Goal: Task Accomplishment & Management: Use online tool/utility

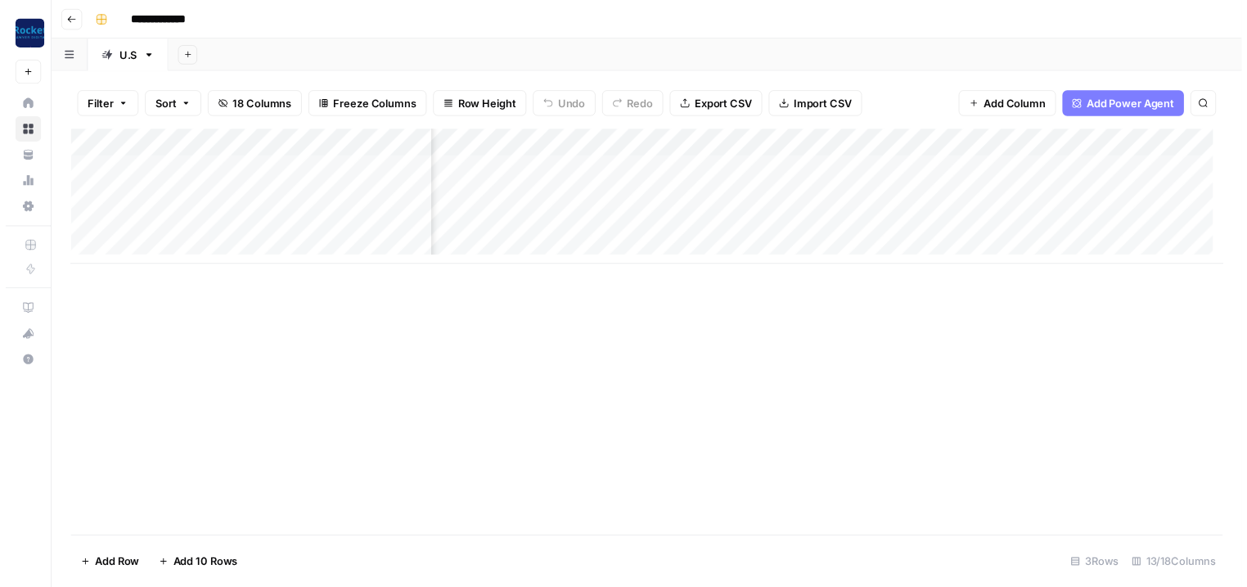
scroll to position [0, 256]
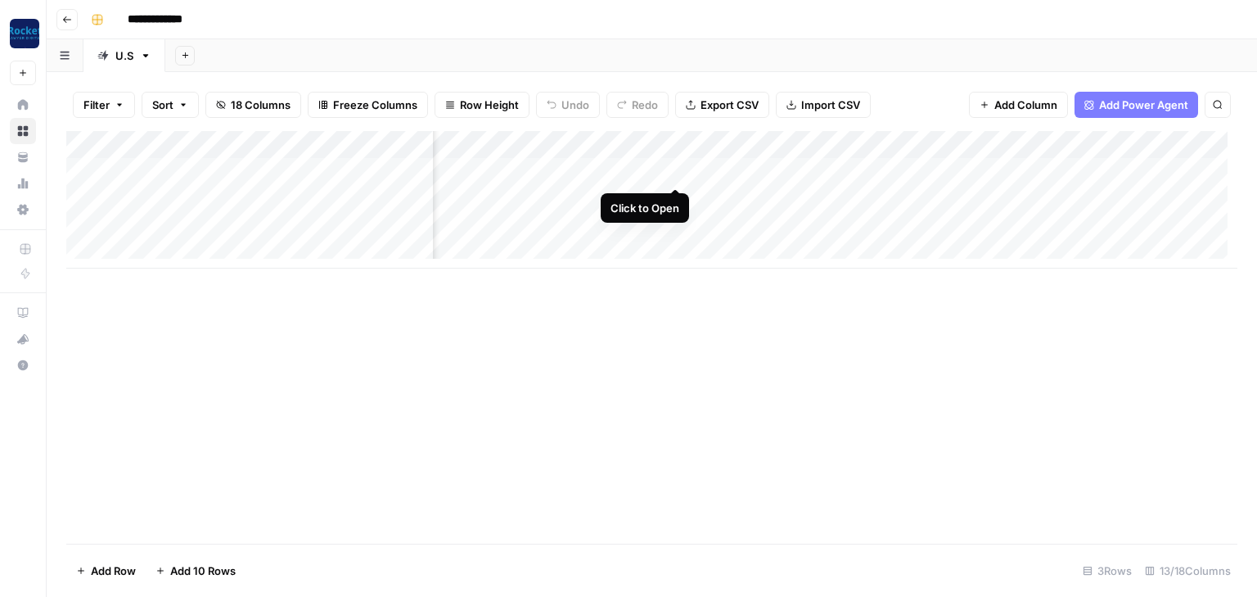
click at [675, 174] on div "Add Column" at bounding box center [651, 200] width 1171 height 138
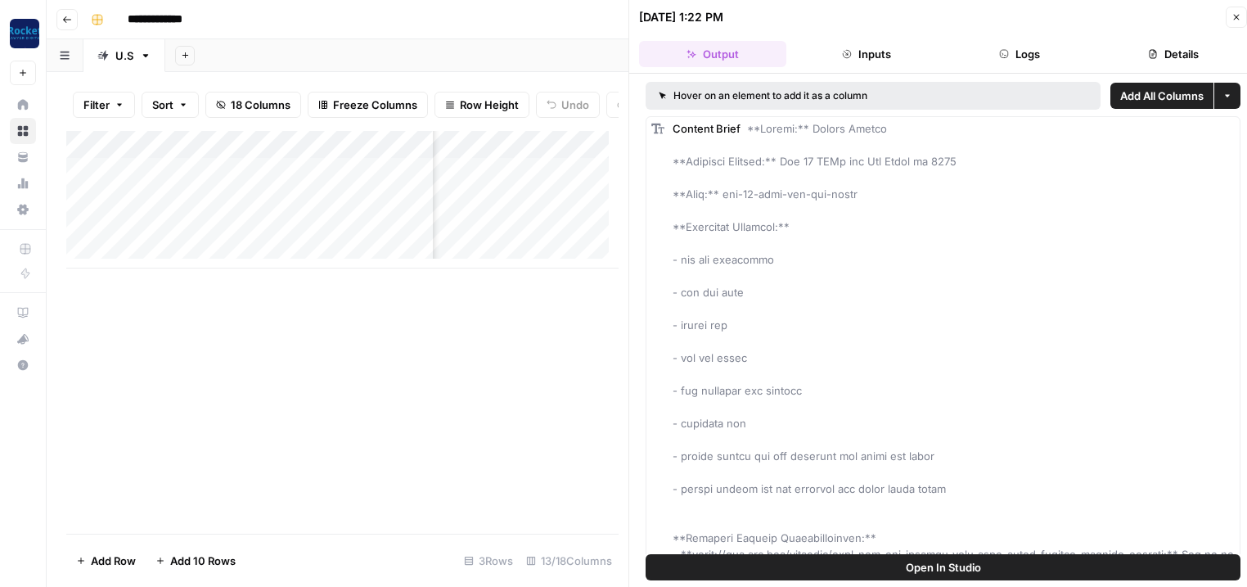
click at [1240, 9] on button "Close" at bounding box center [1236, 17] width 21 height 21
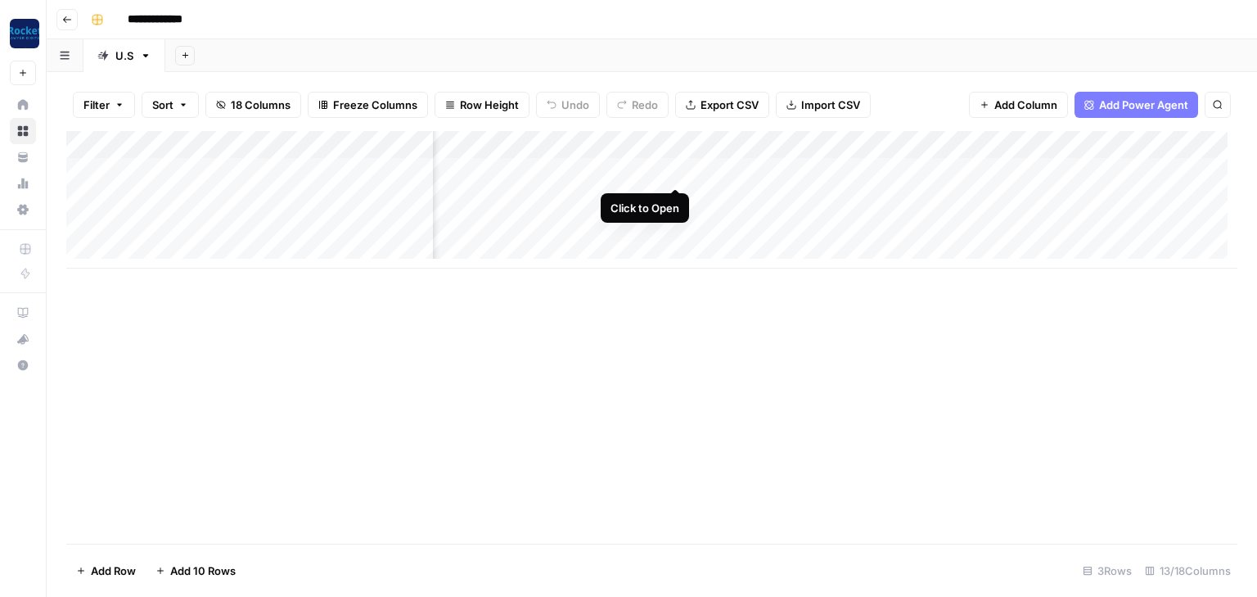
click at [669, 168] on div "Add Column" at bounding box center [651, 200] width 1171 height 138
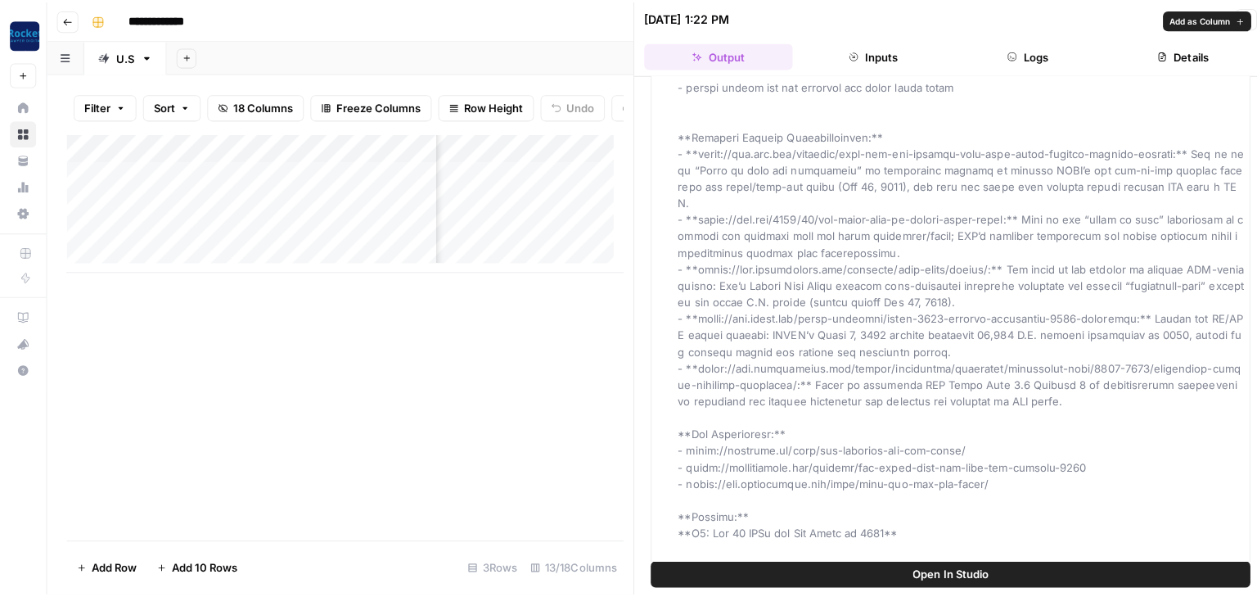
scroll to position [524, 0]
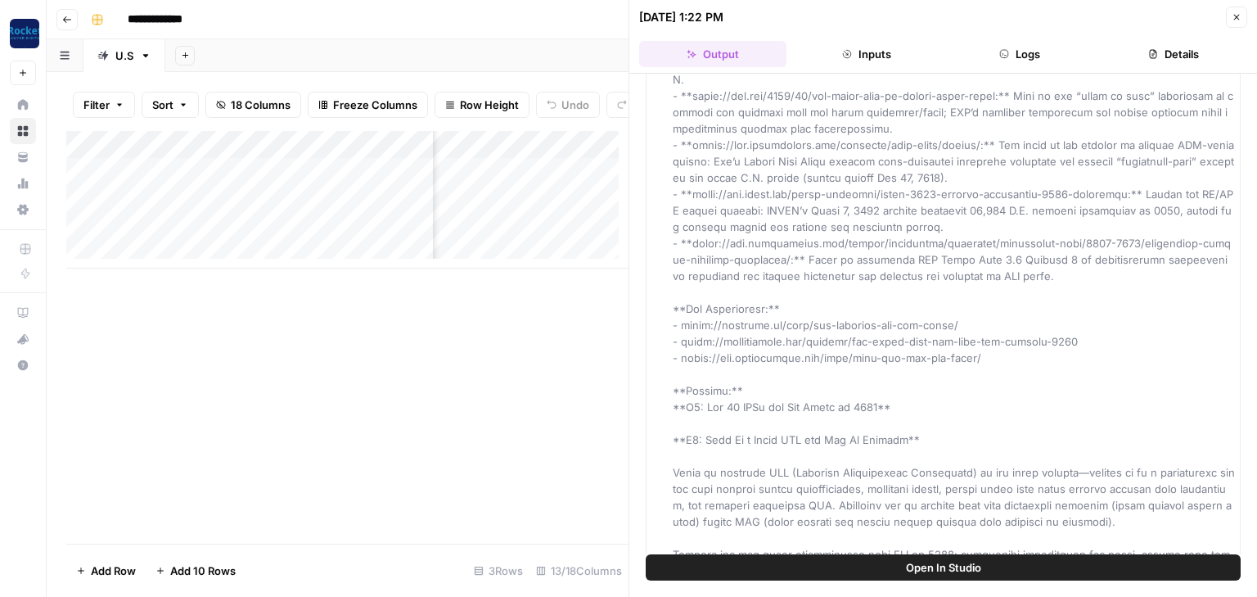
click at [890, 575] on button "Open In Studio" at bounding box center [943, 567] width 595 height 26
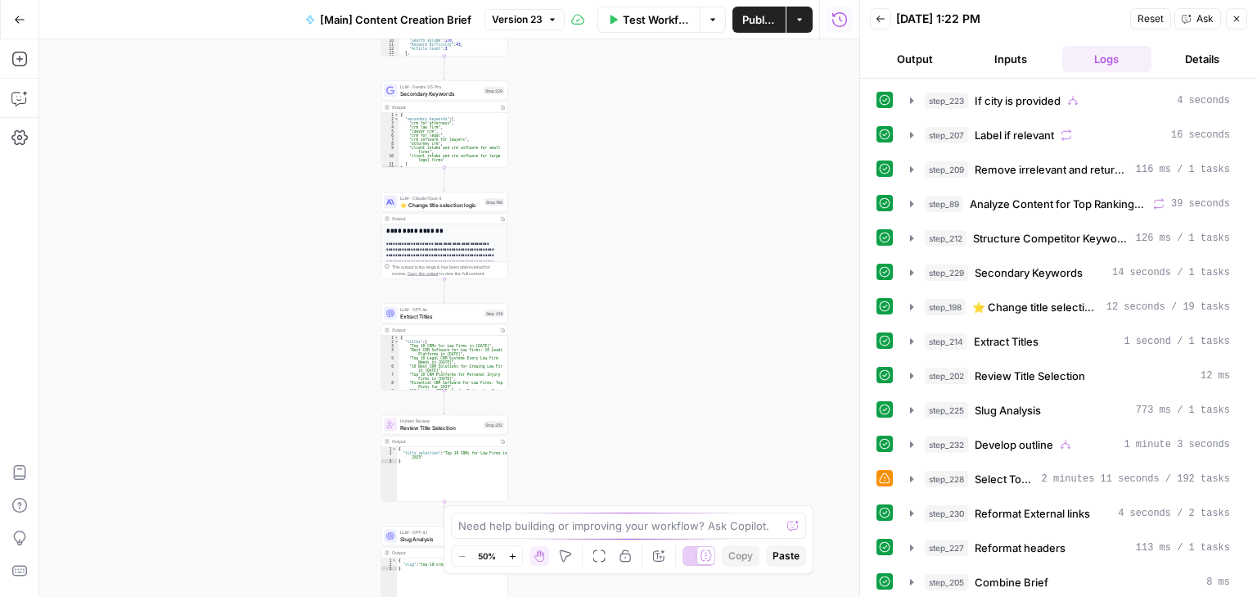
click at [886, 20] on button "Back" at bounding box center [880, 18] width 21 height 21
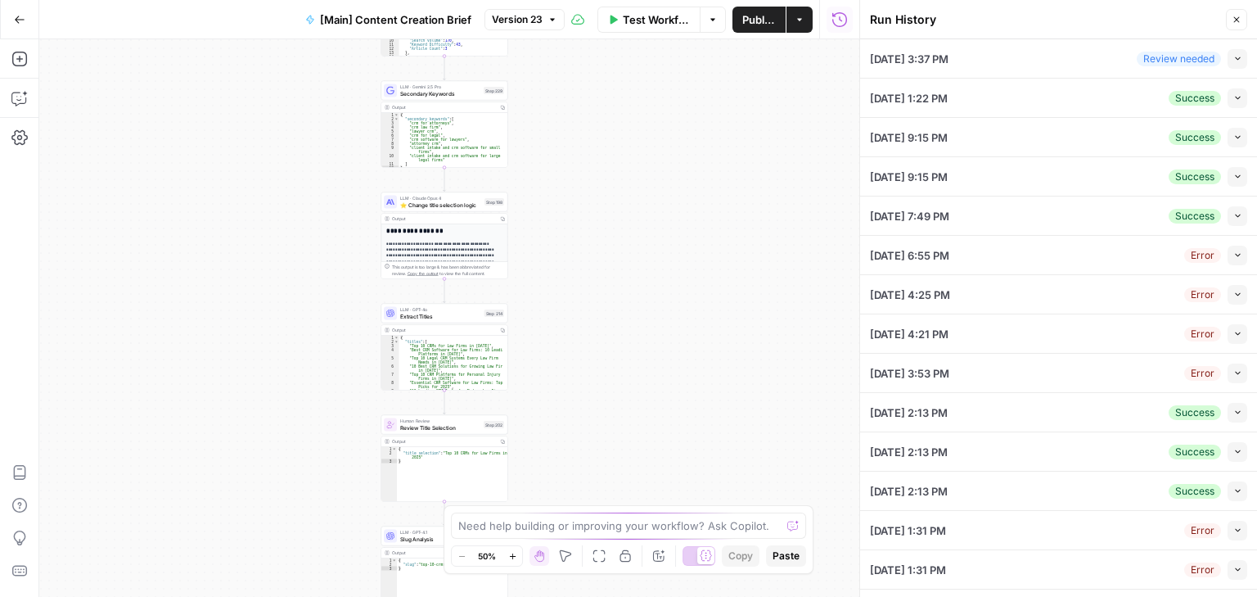
click at [1233, 60] on icon "button" at bounding box center [1237, 58] width 9 height 9
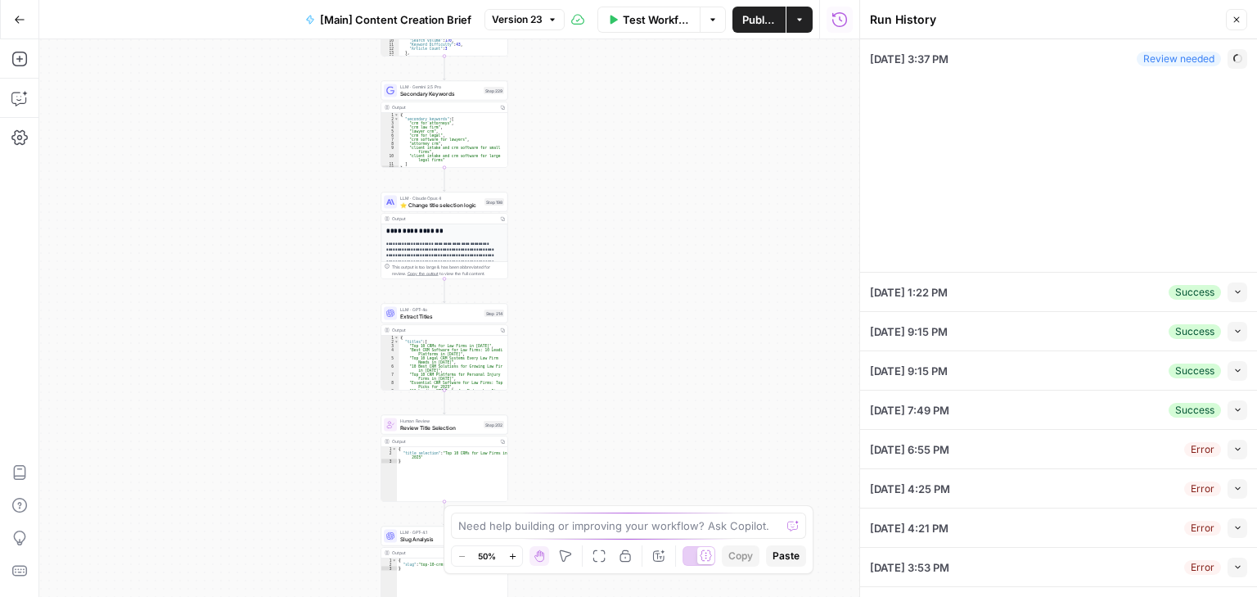
type input "[PERSON_NAME] & [PERSON_NAME] [US_STATE] Car Accident Lawyers"
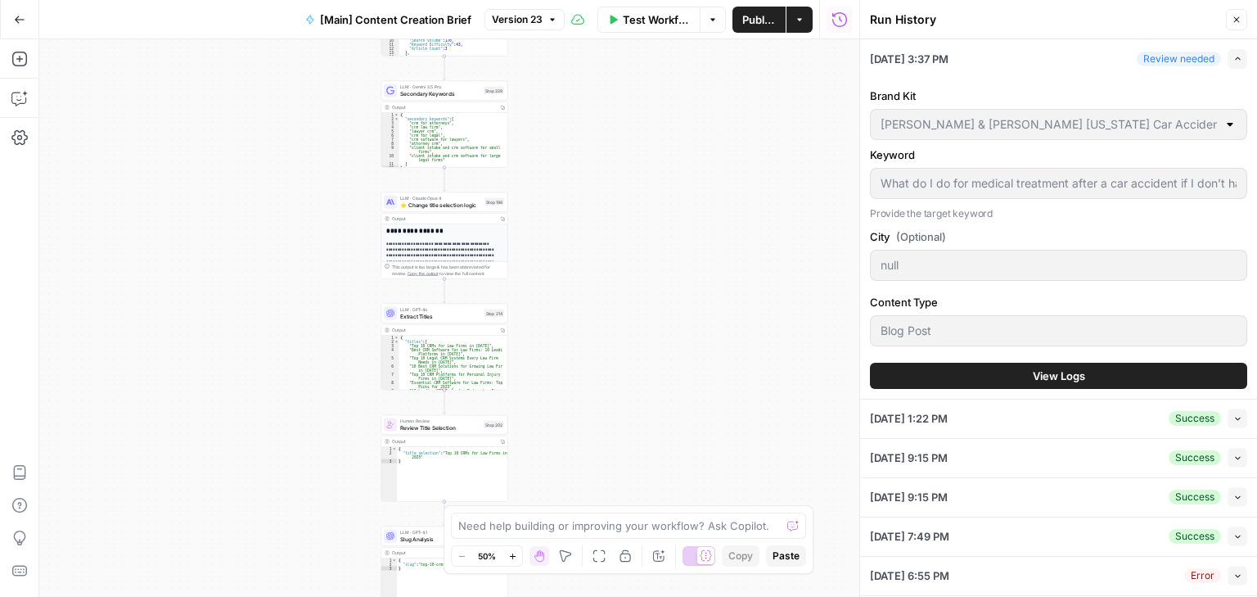
click at [23, 14] on icon "button" at bounding box center [19, 19] width 11 height 11
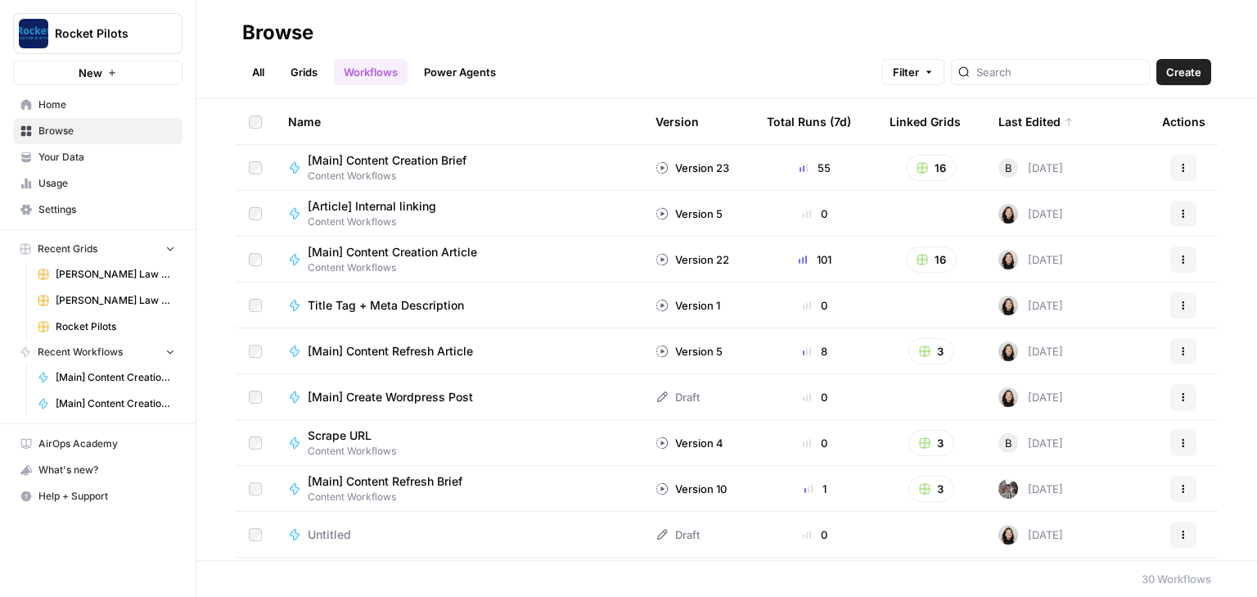
drag, startPoint x: 74, startPoint y: 336, endPoint x: 107, endPoint y: 328, distance: 34.5
click at [74, 336] on link "Rocket Pilots" at bounding box center [106, 326] width 152 height 26
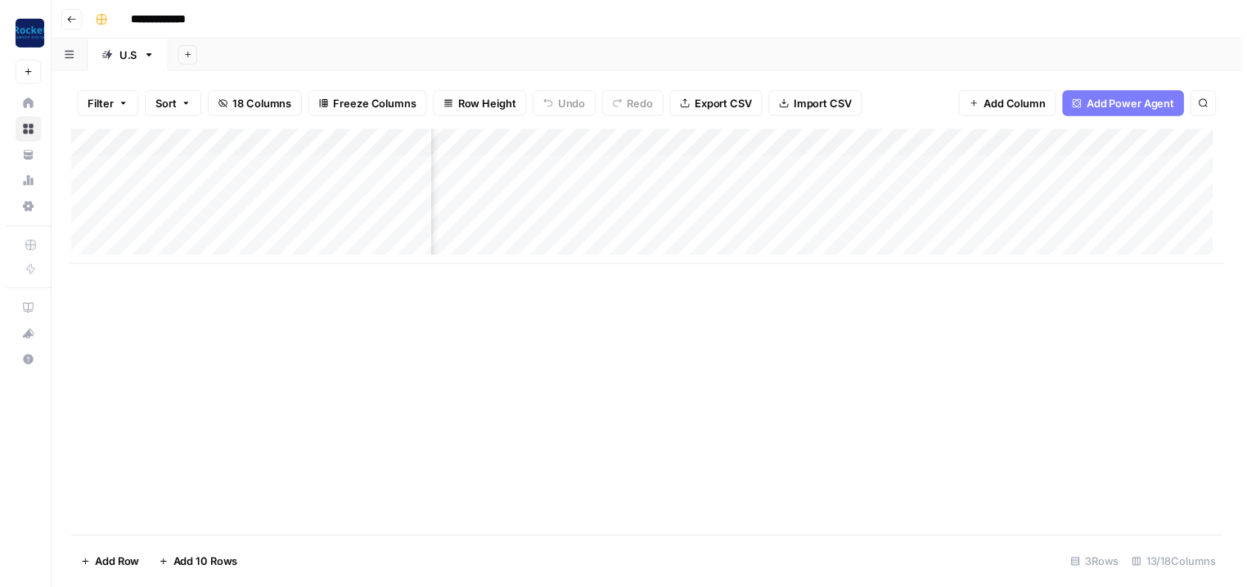
scroll to position [0, 223]
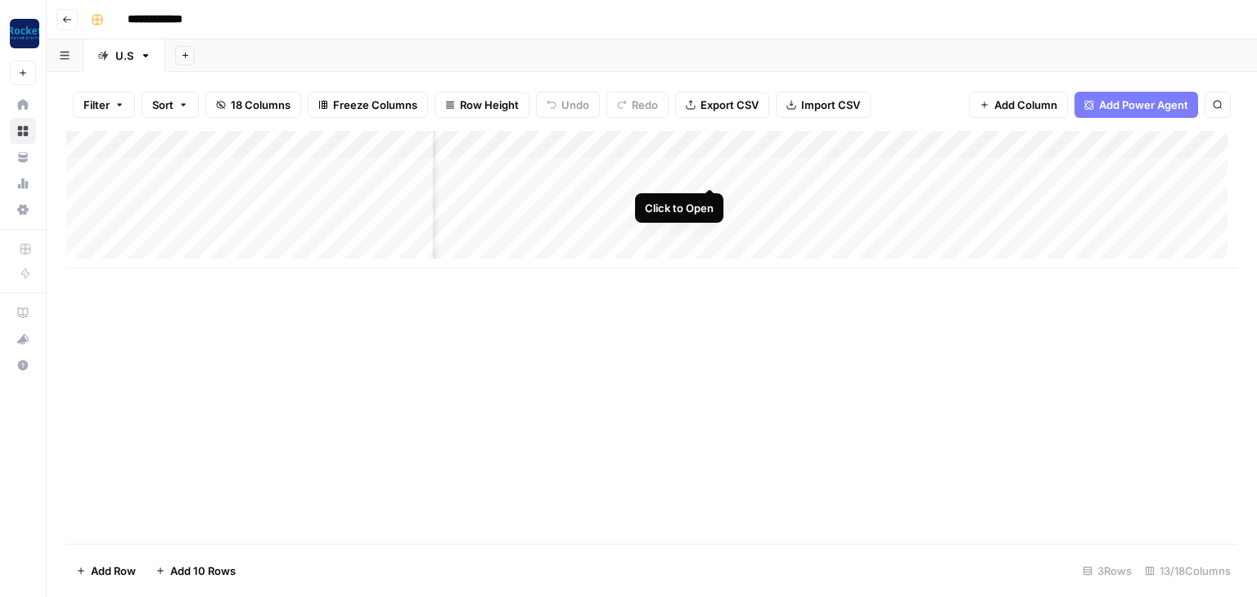
click at [705, 173] on div "Add Column" at bounding box center [651, 200] width 1171 height 138
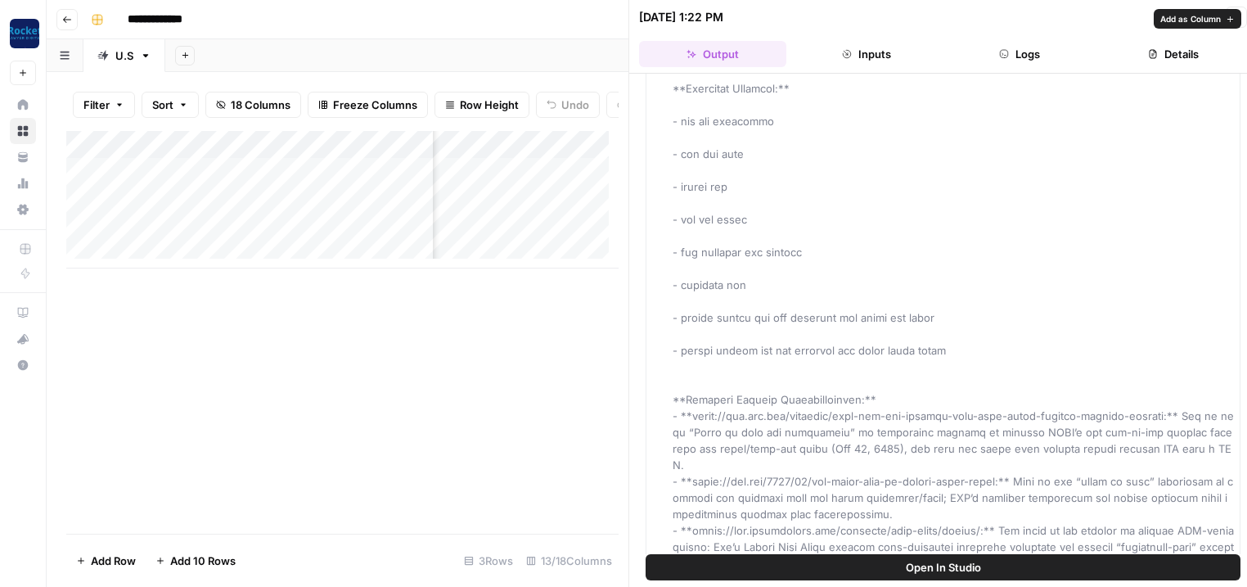
scroll to position [262, 0]
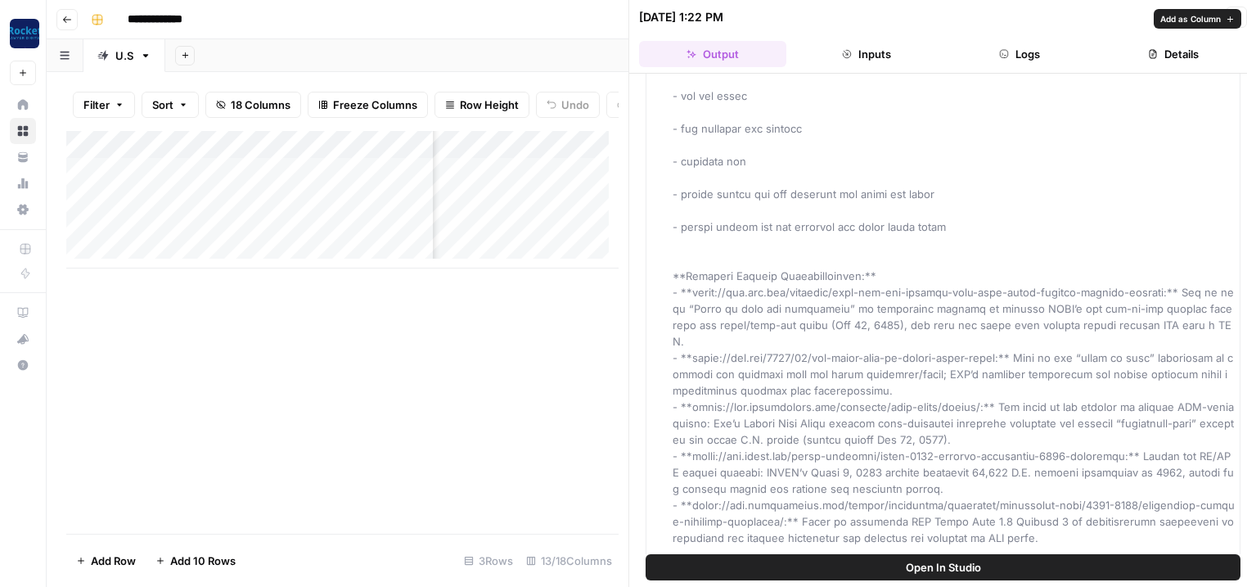
drag, startPoint x: 920, startPoint y: 259, endPoint x: 897, endPoint y: 264, distance: 23.6
drag, startPoint x: 861, startPoint y: 273, endPoint x: 728, endPoint y: 285, distance: 133.1
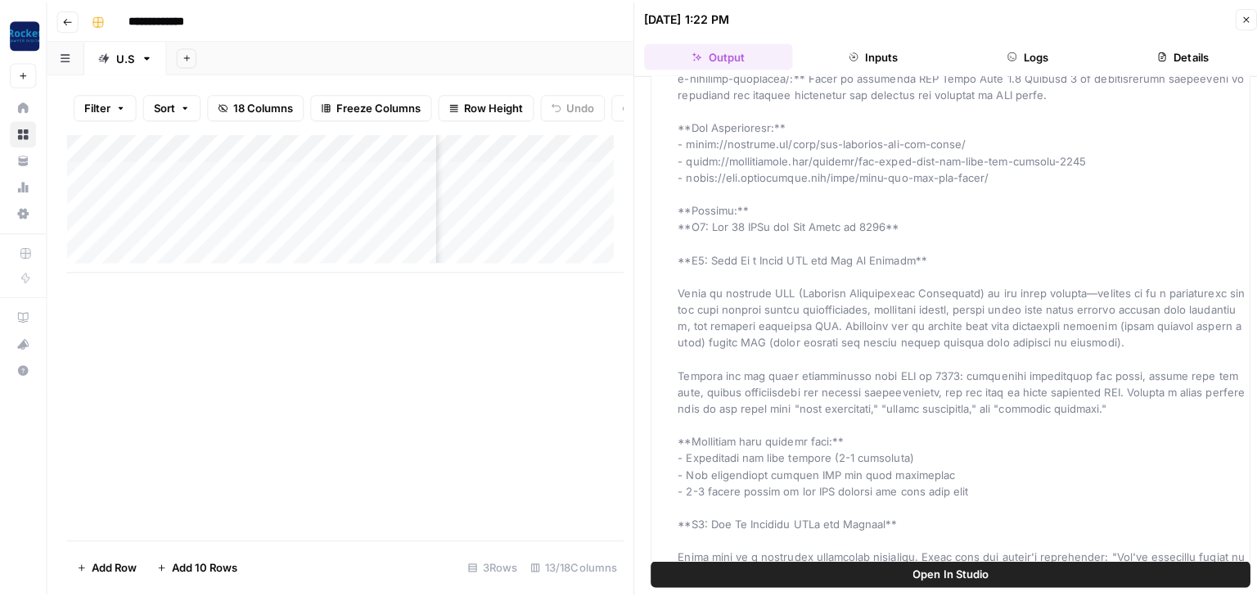
scroll to position [589, 0]
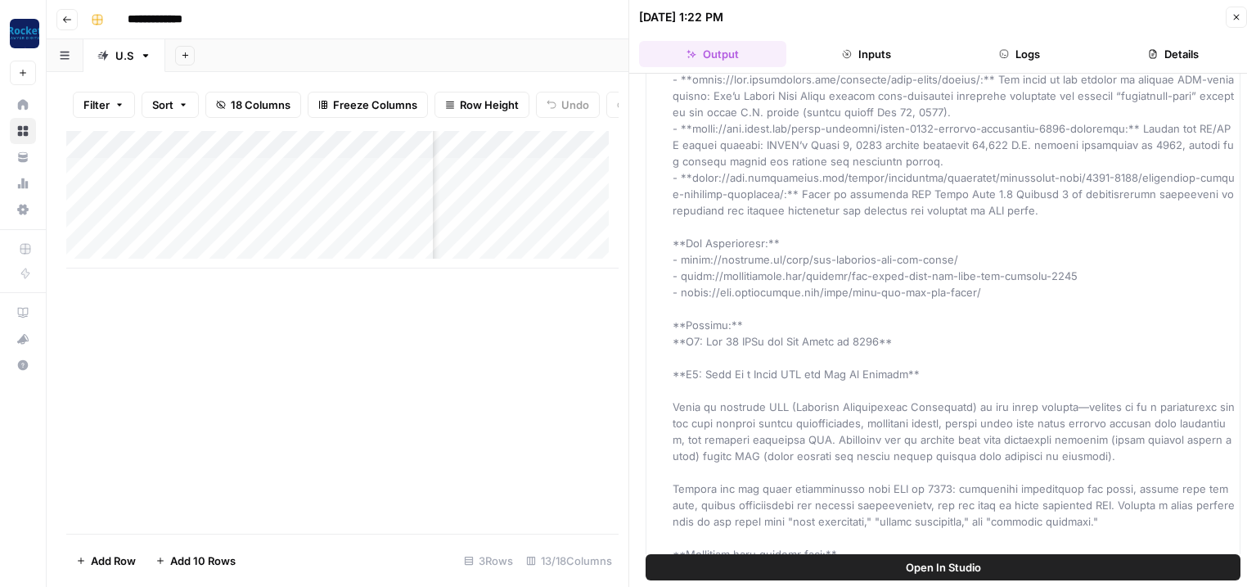
click at [1239, 17] on icon "button" at bounding box center [1237, 17] width 10 height 10
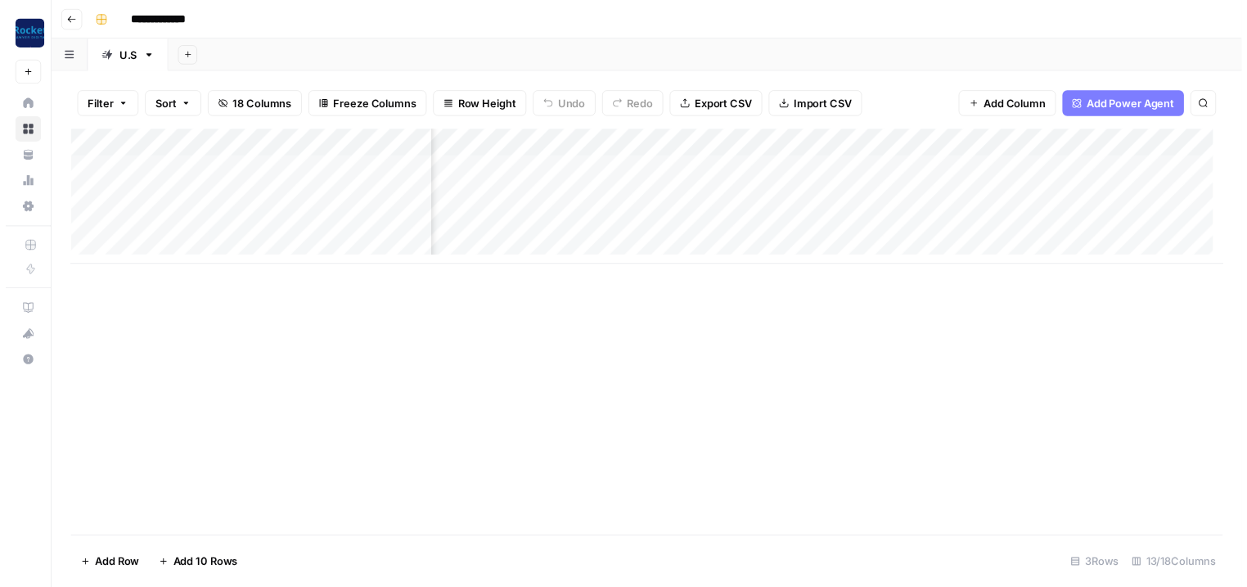
scroll to position [0, 291]
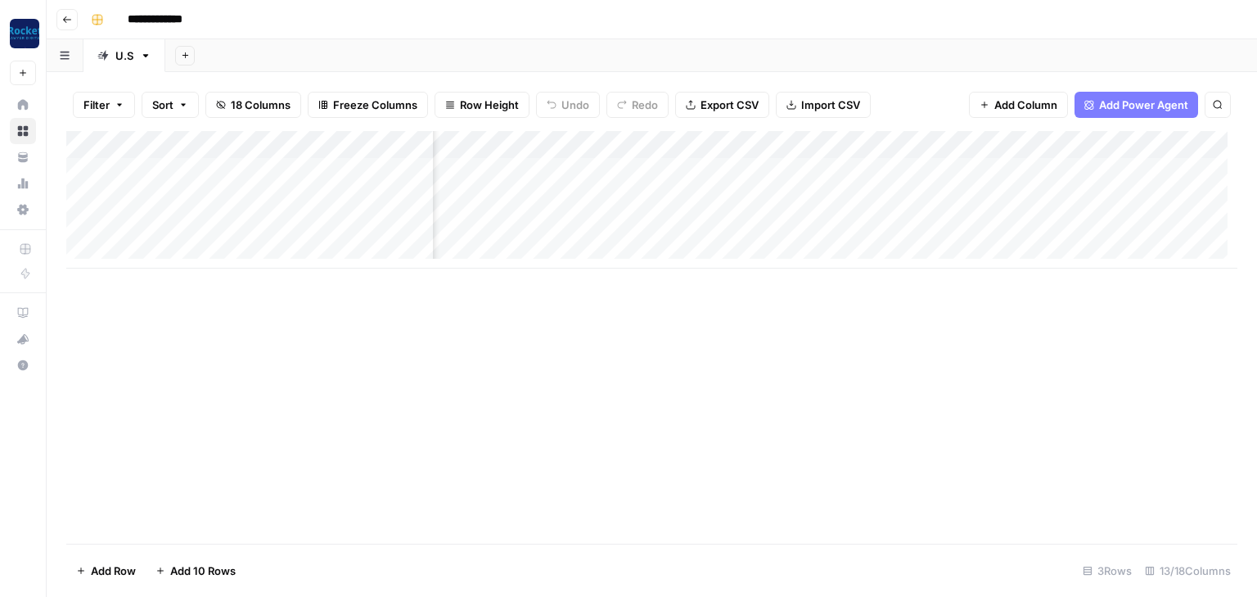
click at [805, 172] on div "Add Column" at bounding box center [651, 200] width 1171 height 138
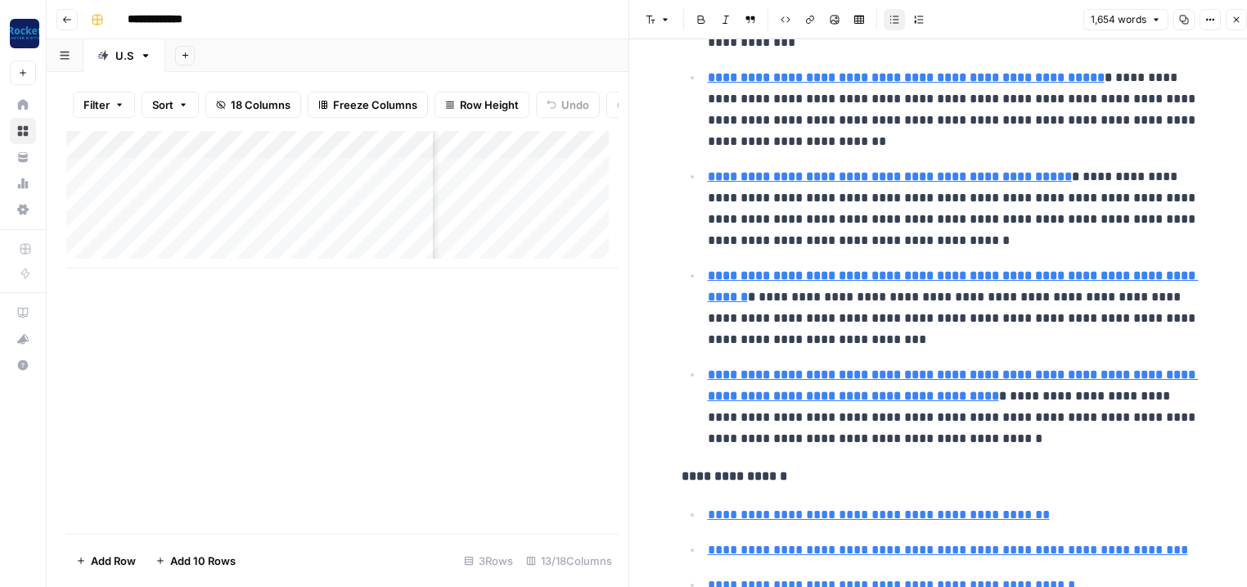
scroll to position [786, 0]
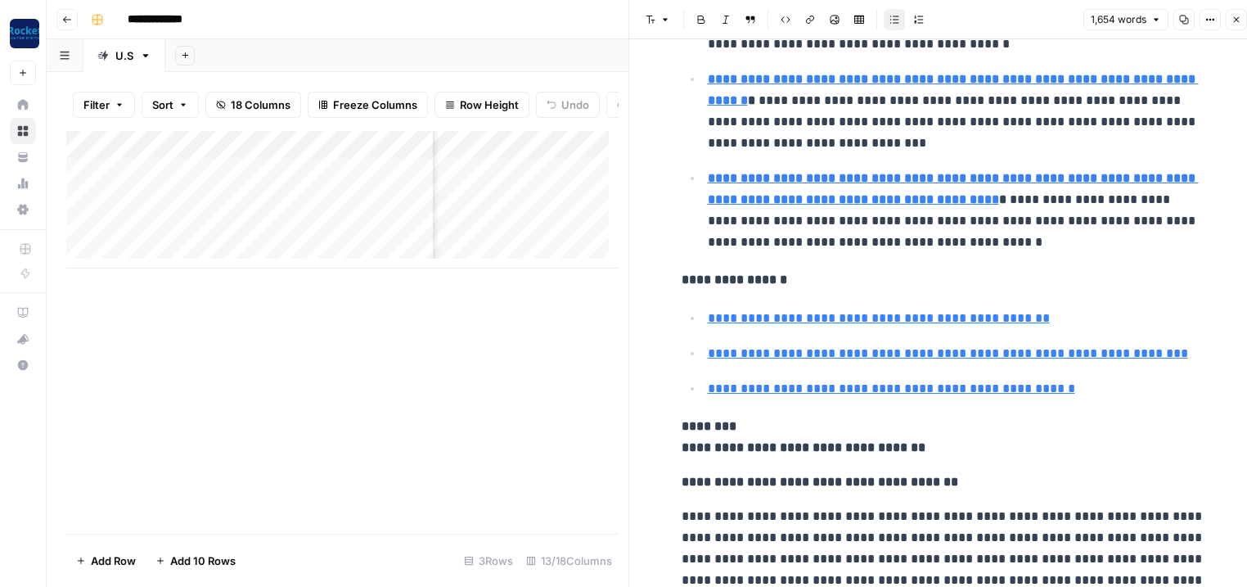
type input "[URL][DOMAIN_NAME]"
click at [1093, 390] on p "**********" at bounding box center [957, 388] width 498 height 21
click at [1012, 384] on link "**********" at bounding box center [891, 388] width 367 height 12
click at [822, 363] on input "[URL][DOMAIN_NAME]" at bounding box center [813, 362] width 218 height 16
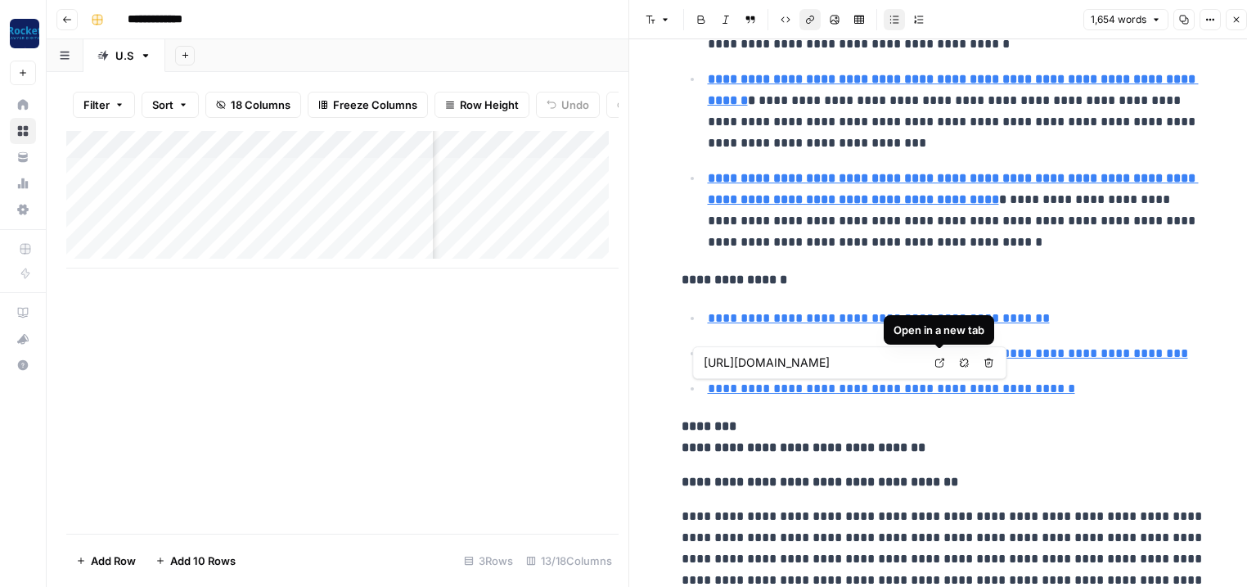
click at [941, 362] on body "**********" at bounding box center [623, 293] width 1247 height 587
type input "[URL][DOMAIN_NAME]"
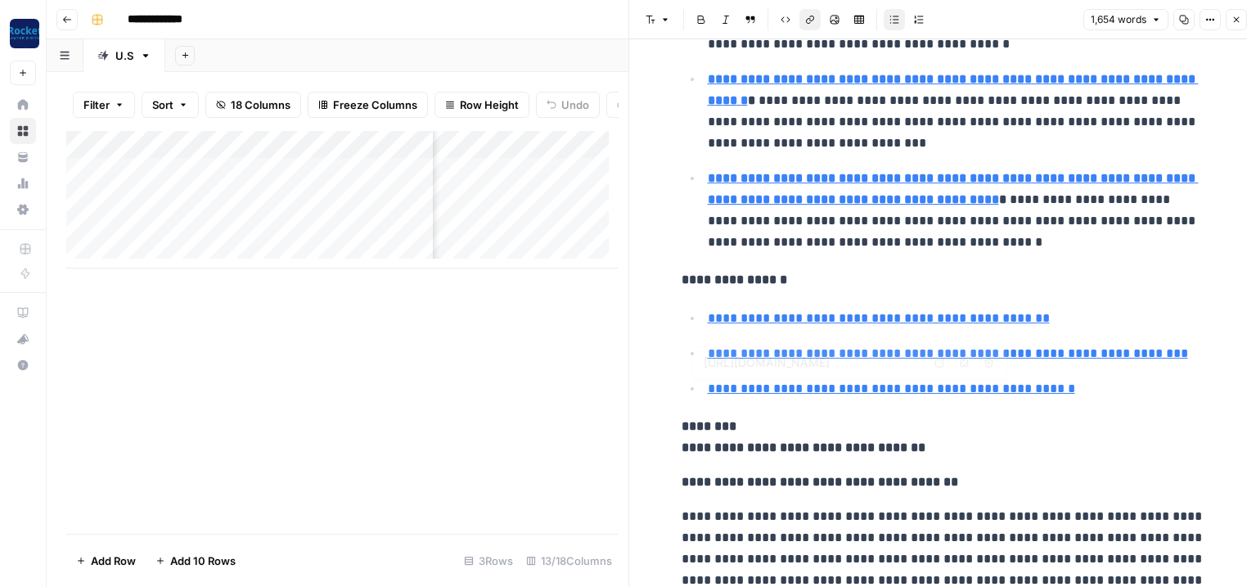
click at [777, 386] on link "**********" at bounding box center [891, 388] width 367 height 12
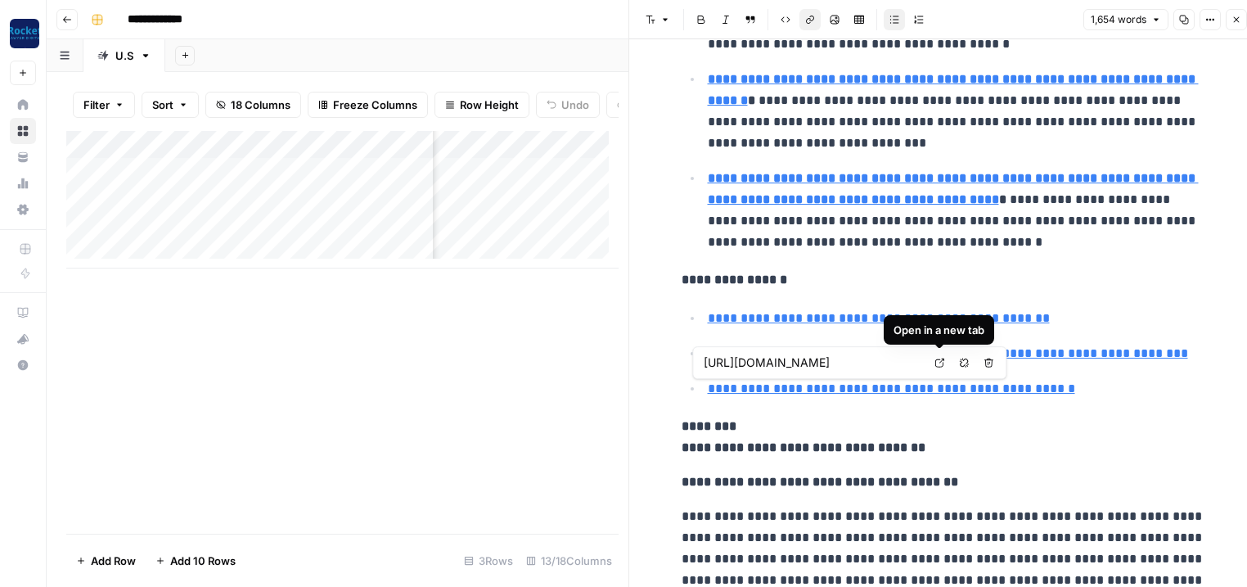
click at [944, 364] on icon at bounding box center [940, 363] width 10 height 10
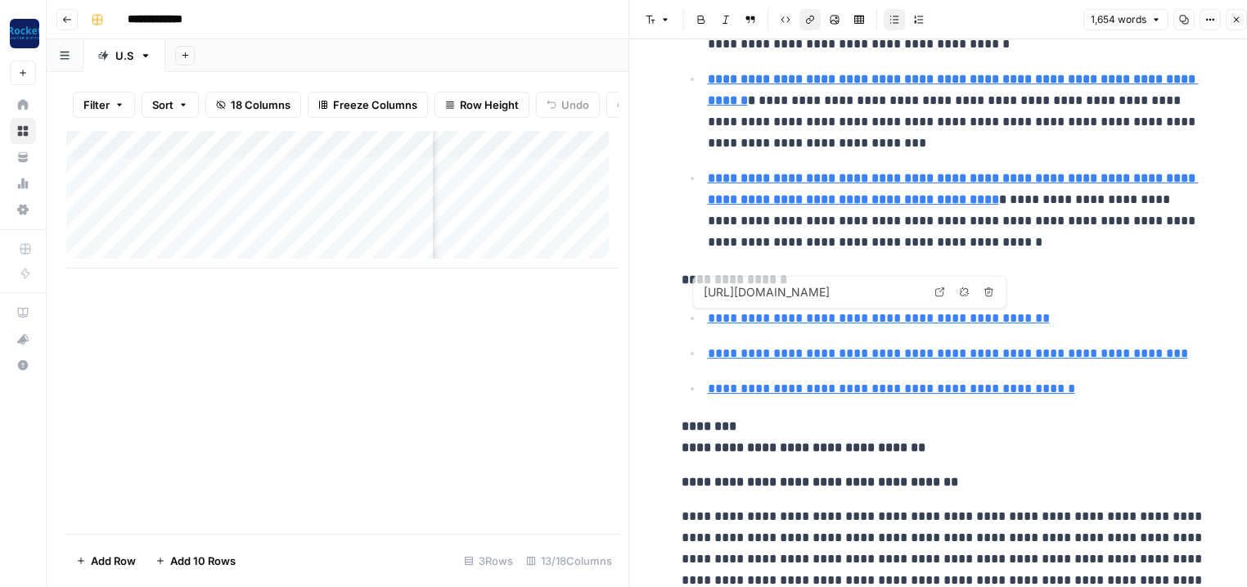
type input "[URL][DOMAIN_NAME]"
click at [1093, 389] on p "**********" at bounding box center [957, 388] width 498 height 21
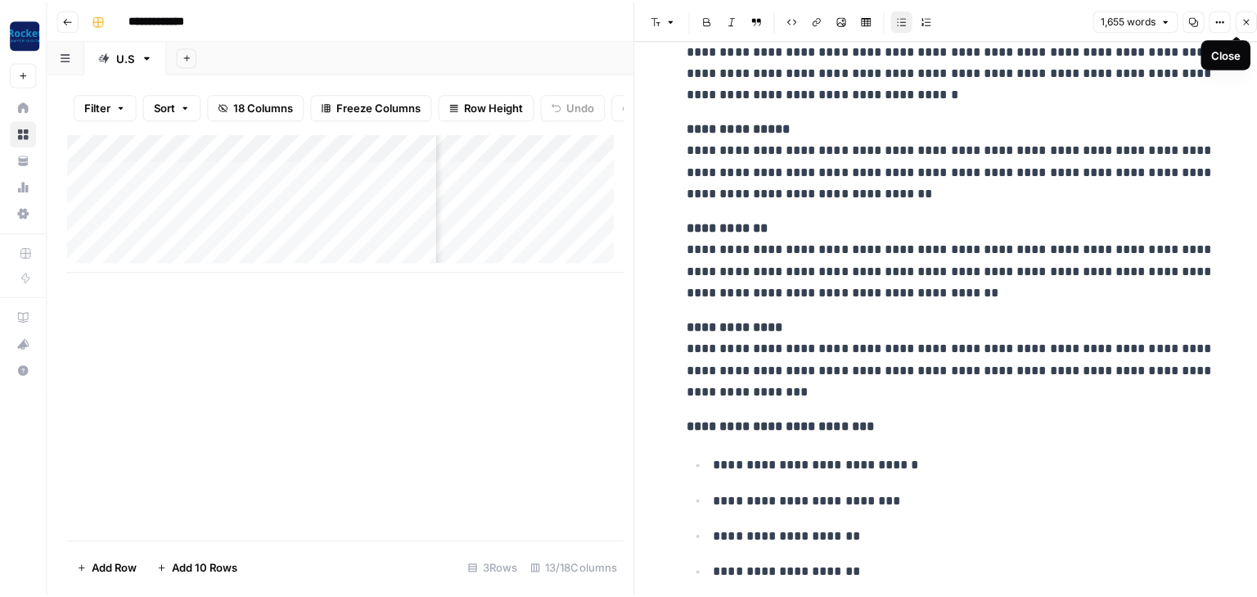
scroll to position [2816, 0]
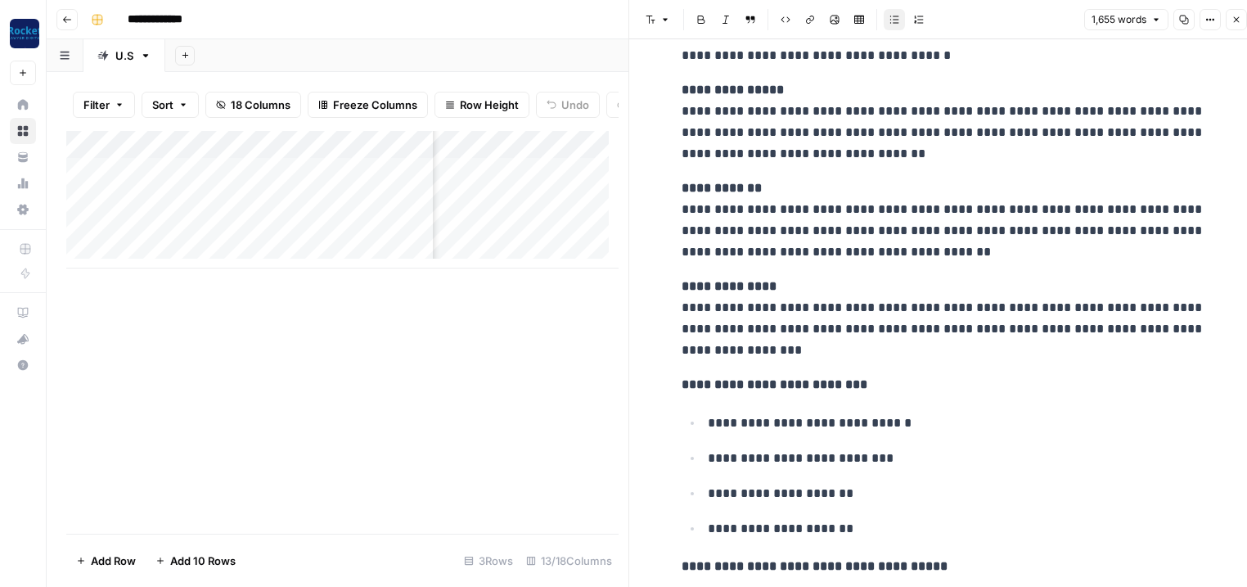
click at [1238, 17] on icon "button" at bounding box center [1237, 20] width 6 height 6
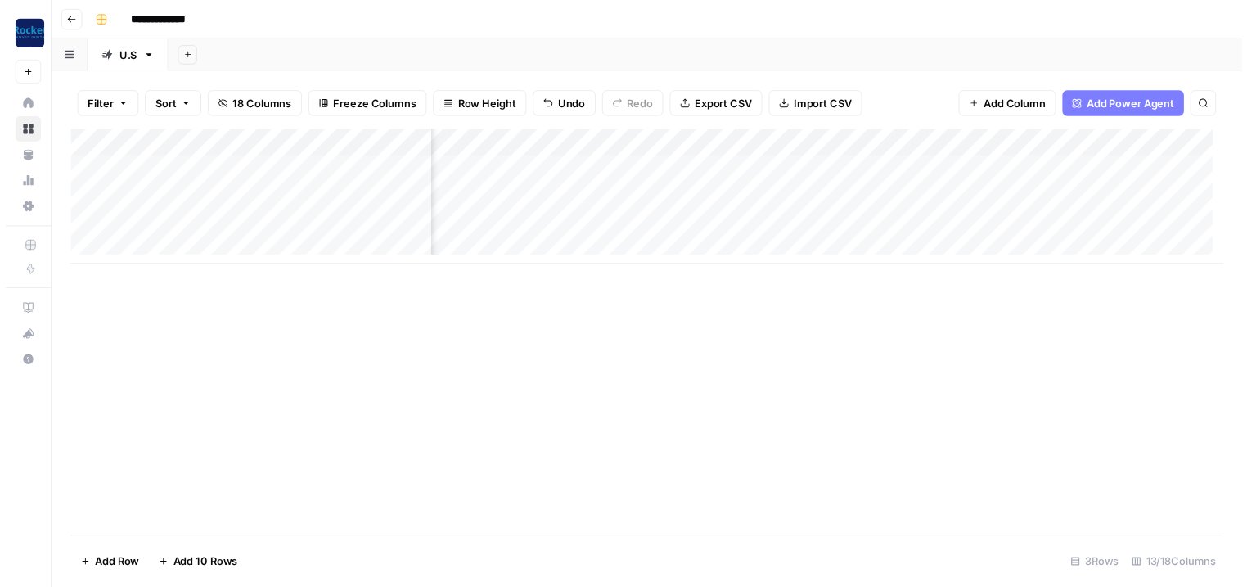
scroll to position [0, 530]
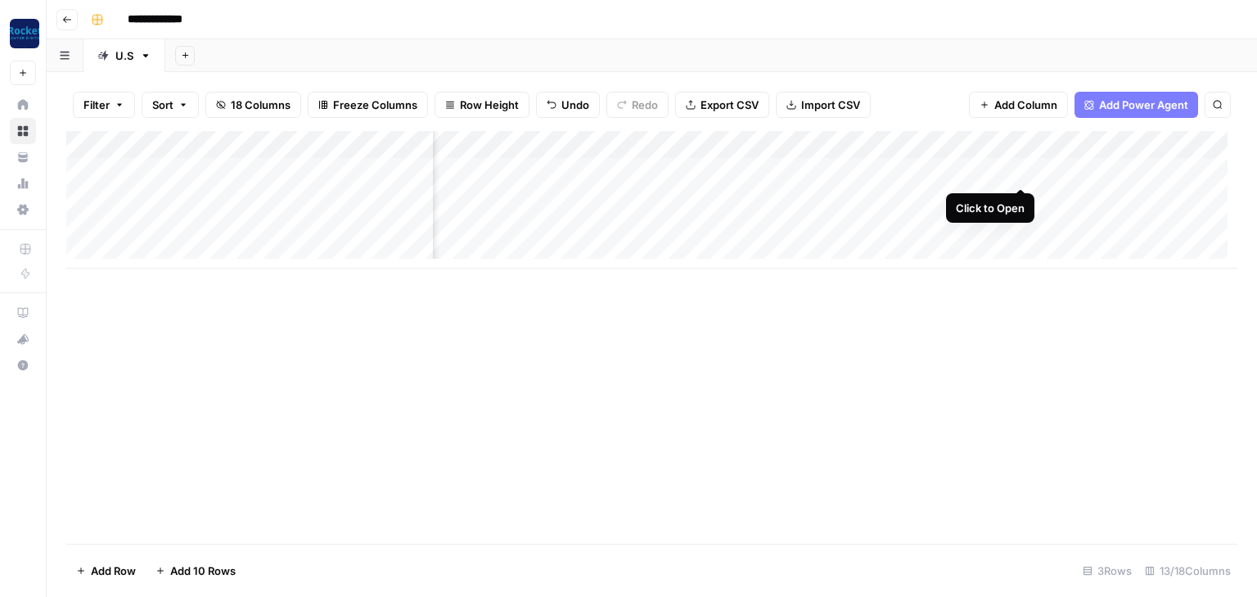
click at [1017, 168] on div "Add Column" at bounding box center [651, 200] width 1171 height 138
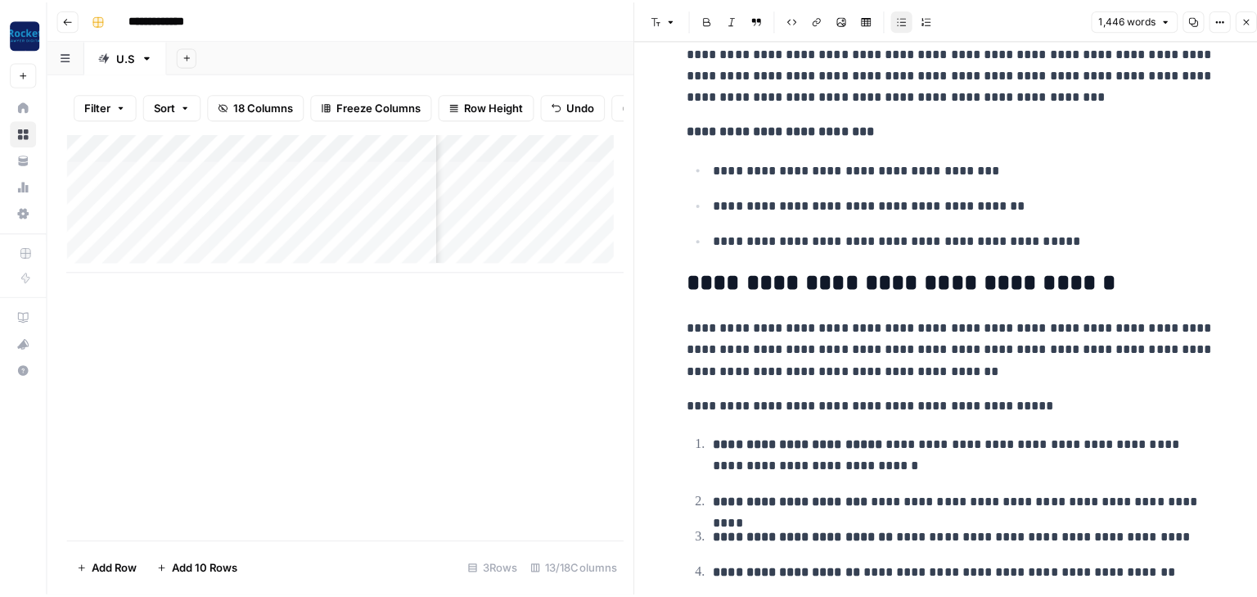
scroll to position [196, 0]
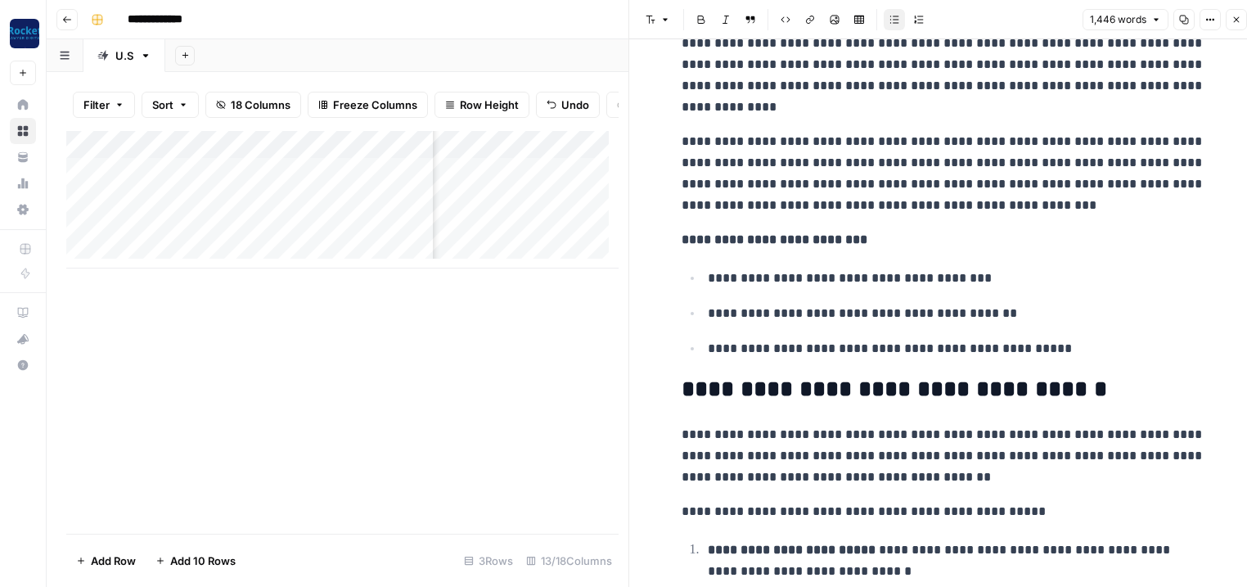
click at [1238, 23] on icon "button" at bounding box center [1237, 20] width 10 height 10
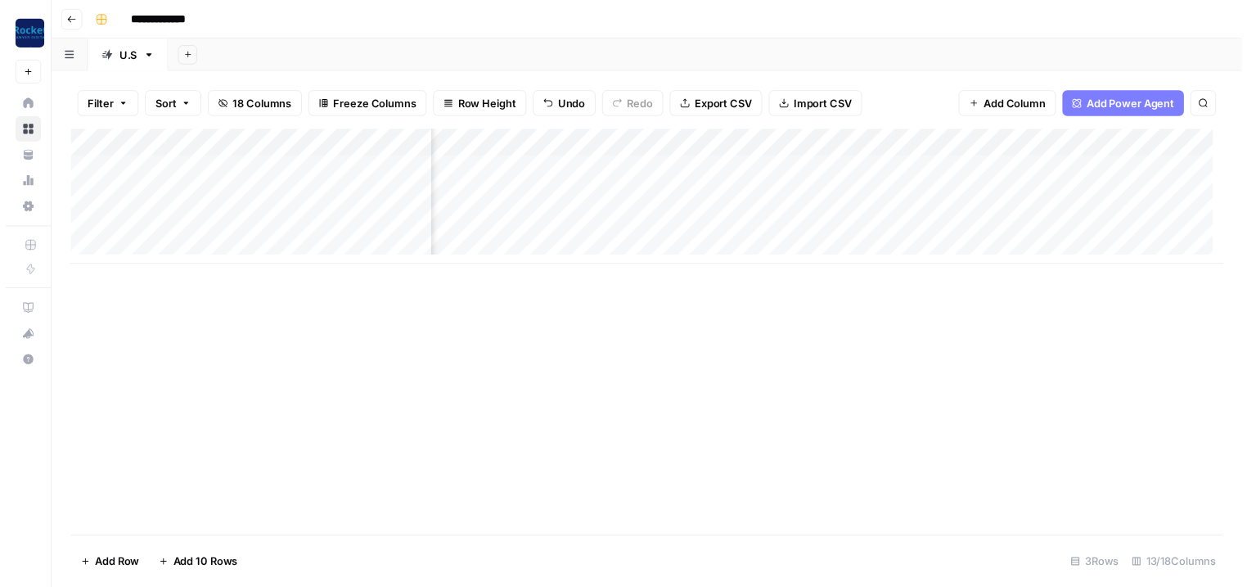
scroll to position [0, 705]
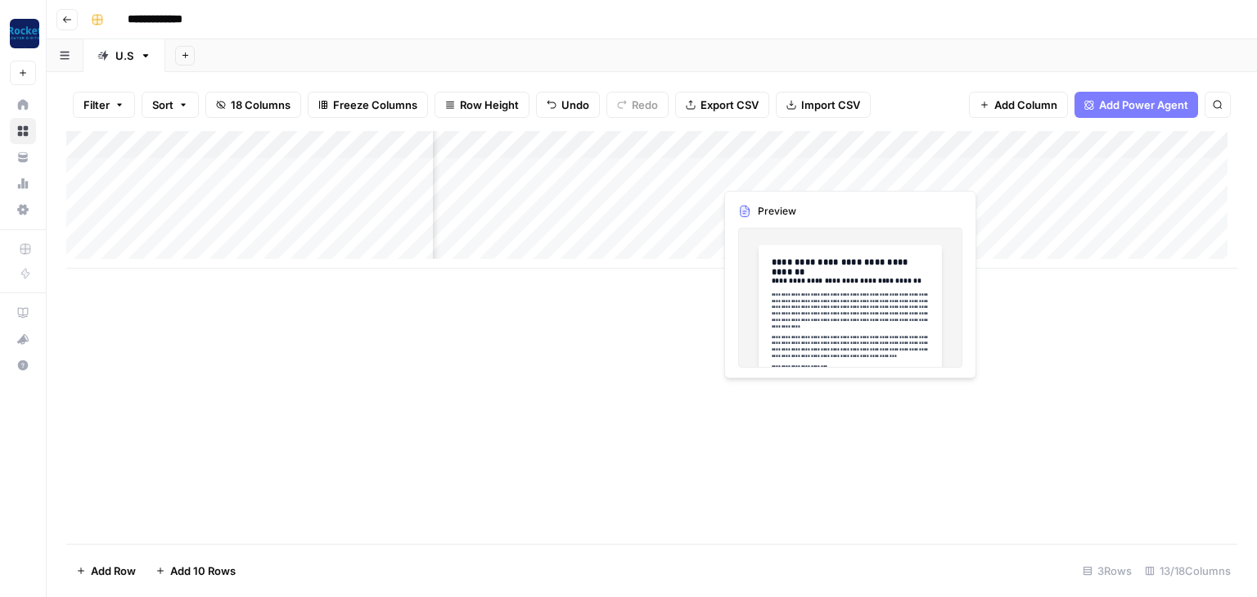
click at [779, 174] on div "Add Column" at bounding box center [651, 200] width 1171 height 138
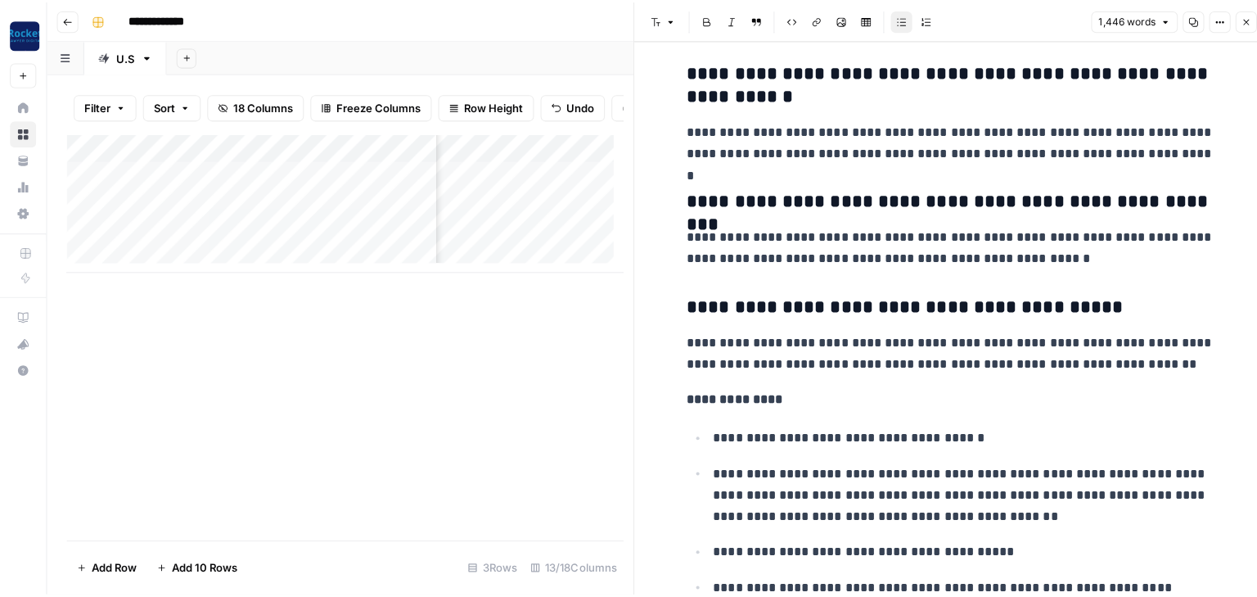
scroll to position [5270, 0]
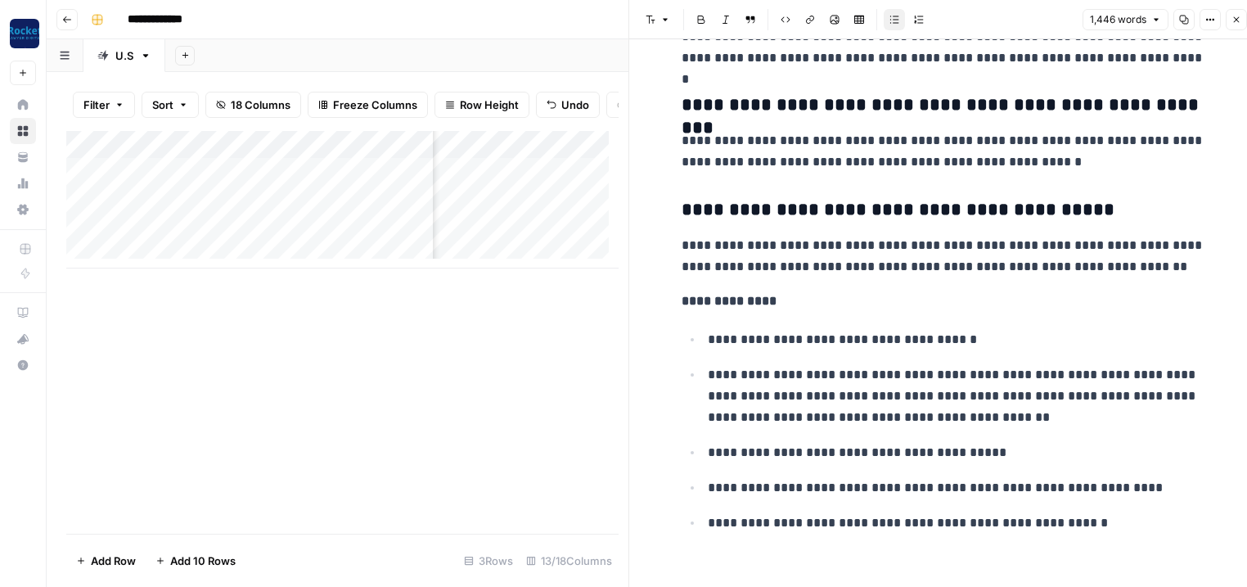
click at [1234, 15] on icon "button" at bounding box center [1237, 20] width 10 height 10
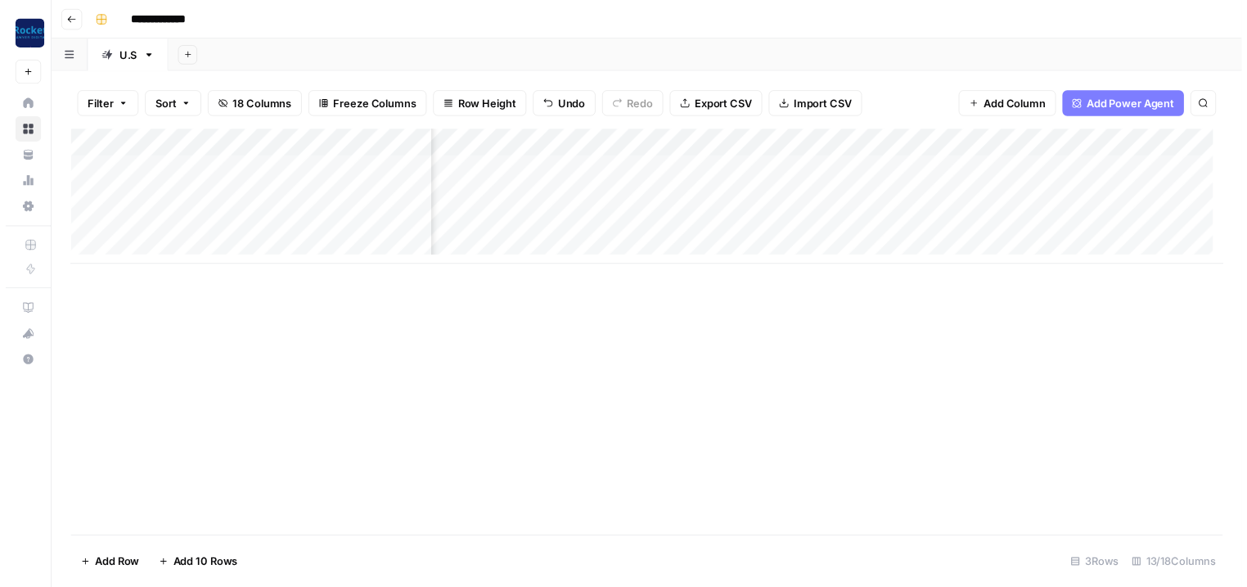
scroll to position [0, 843]
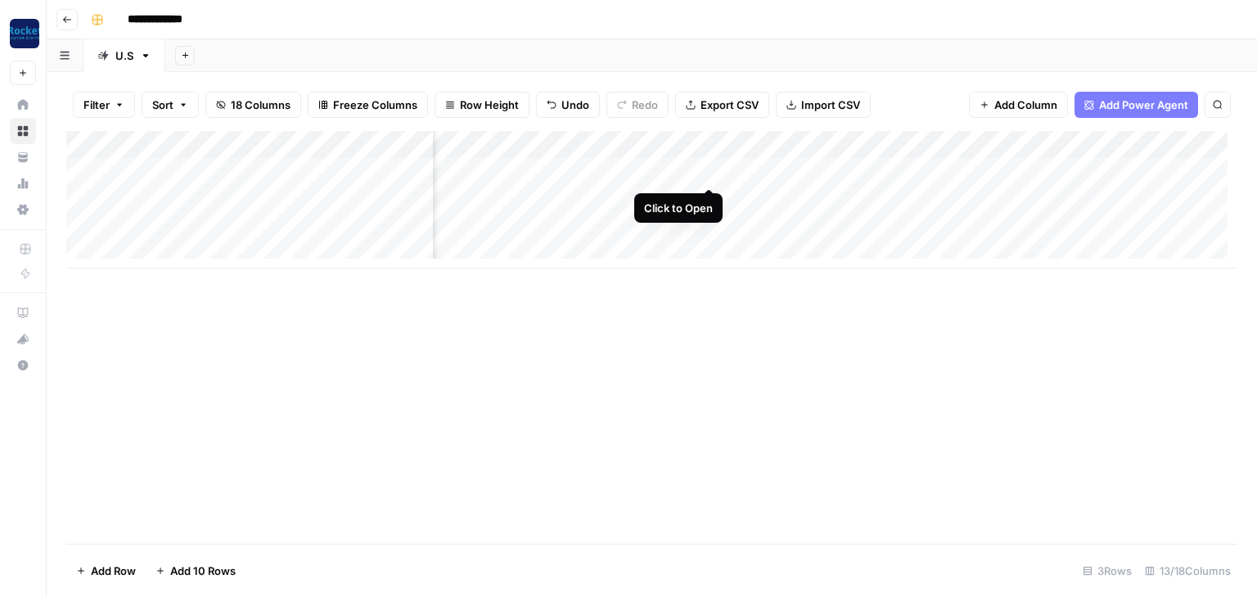
click at [703, 171] on div "Add Column" at bounding box center [651, 200] width 1171 height 138
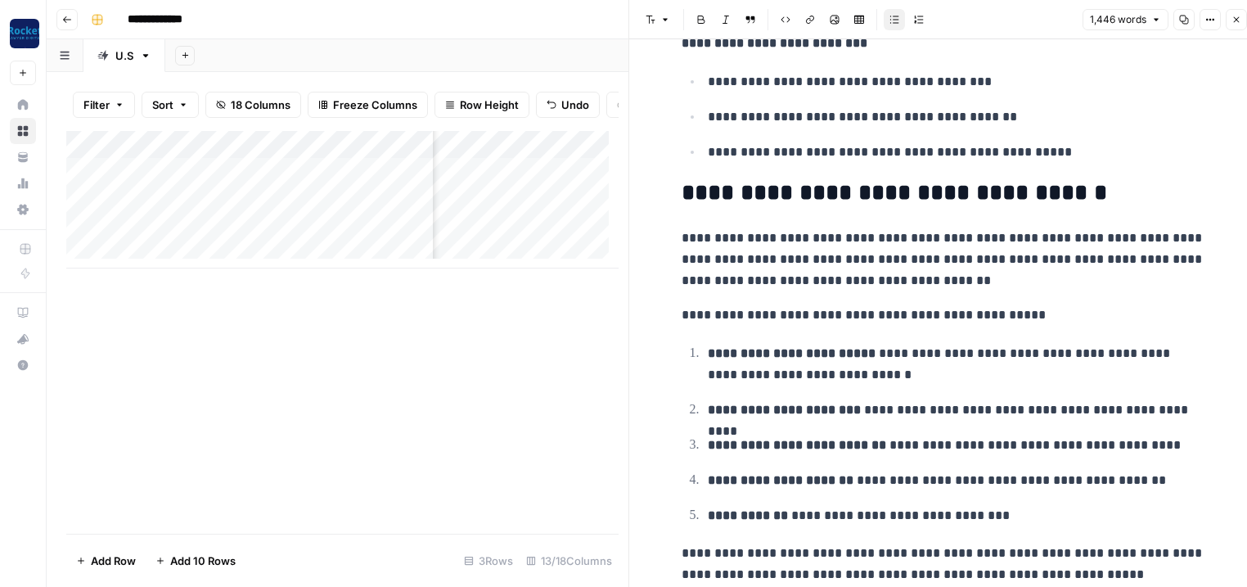
scroll to position [458, 0]
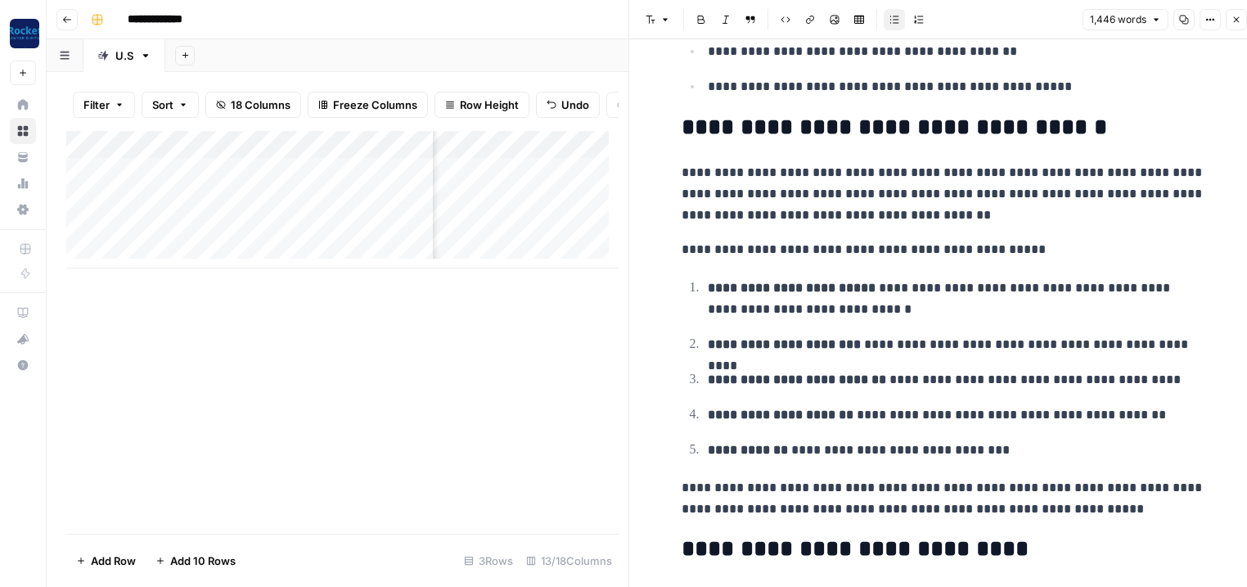
click at [893, 132] on h2 "**********" at bounding box center [944, 128] width 524 height 26
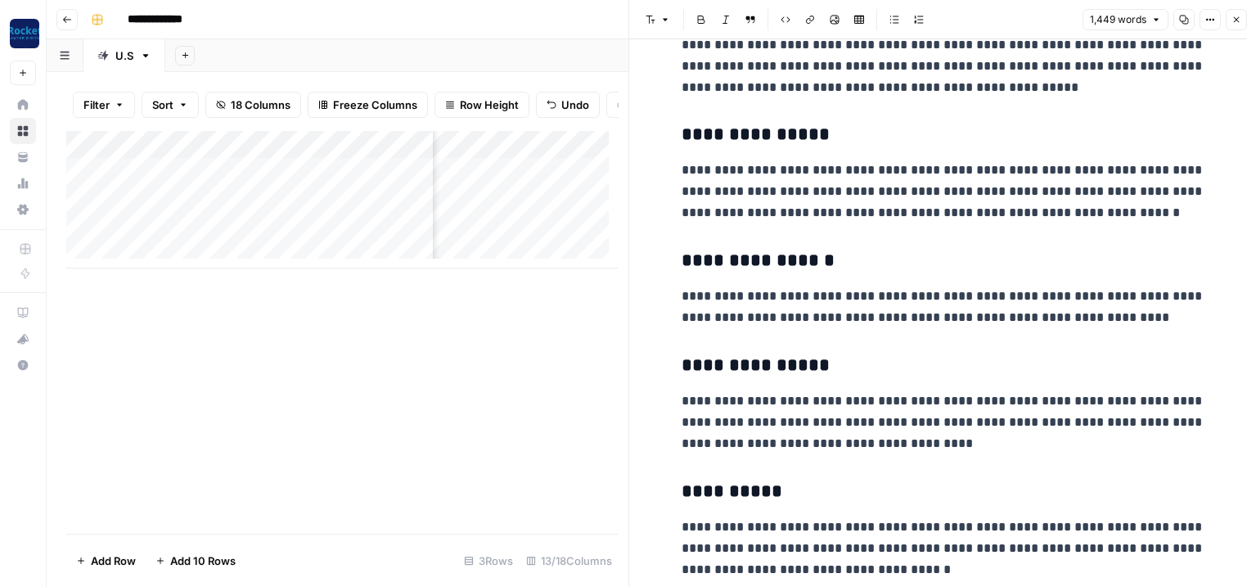
scroll to position [1375, 0]
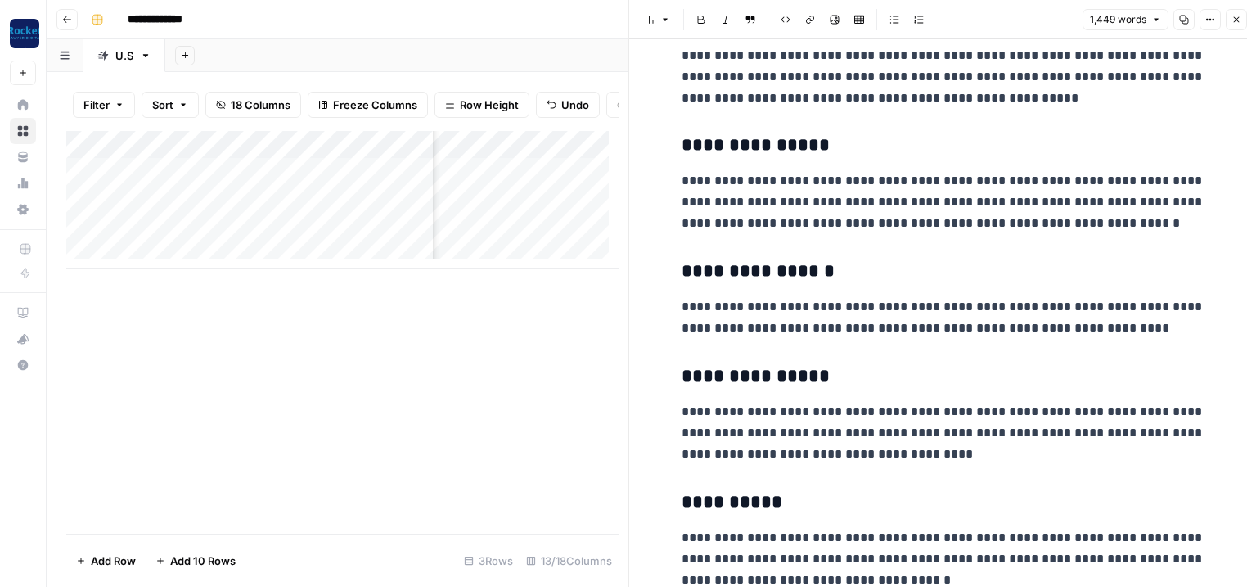
click at [1143, 223] on p "**********" at bounding box center [944, 202] width 524 height 64
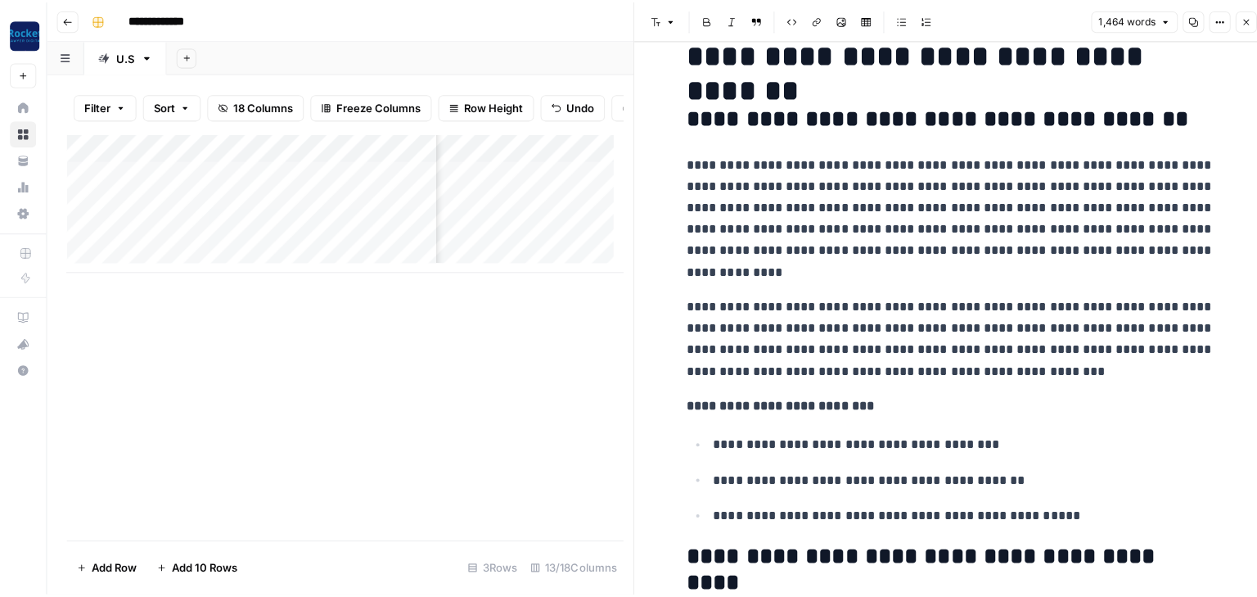
scroll to position [0, 0]
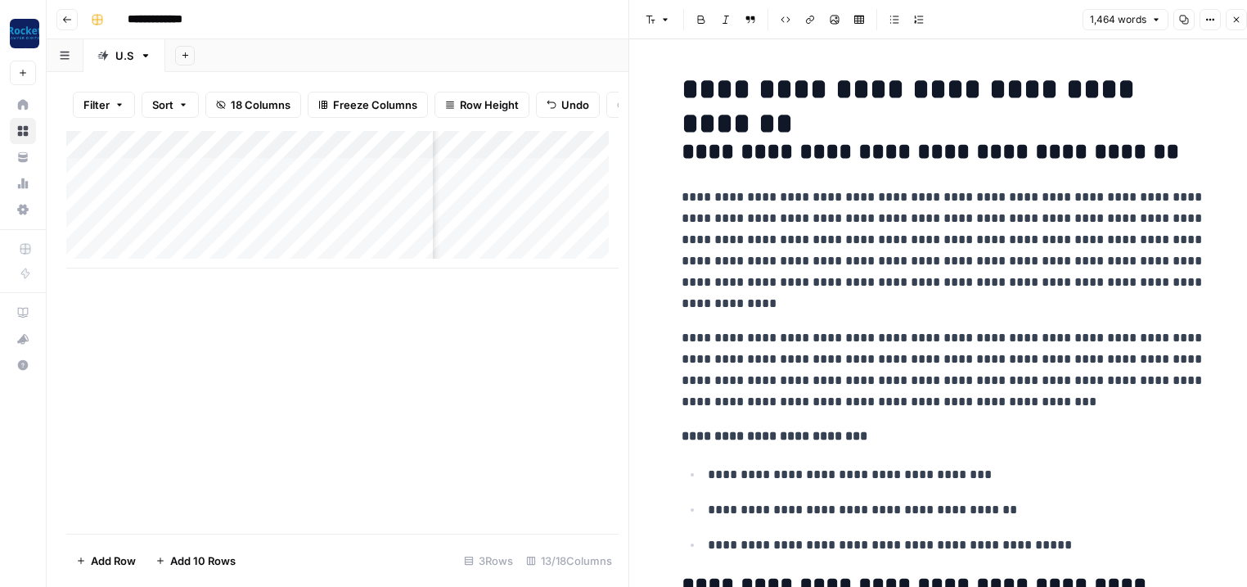
click at [1236, 25] on button "Close" at bounding box center [1236, 19] width 21 height 21
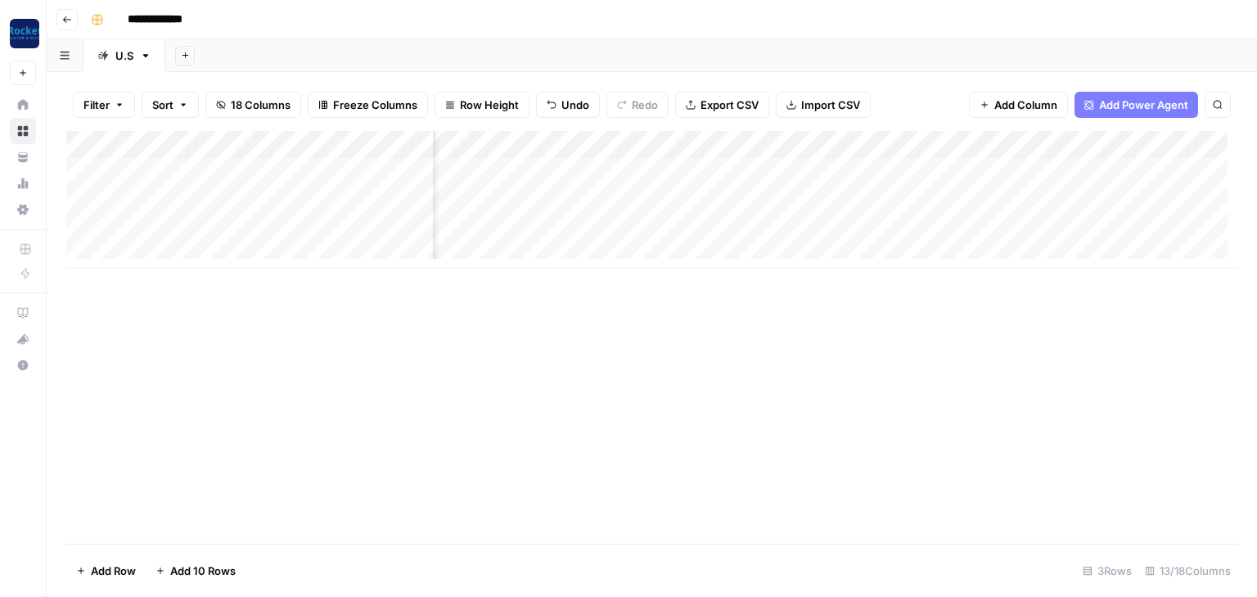
scroll to position [0, 924]
click at [711, 174] on div "Add Column" at bounding box center [651, 200] width 1171 height 138
